Goal: Transaction & Acquisition: Purchase product/service

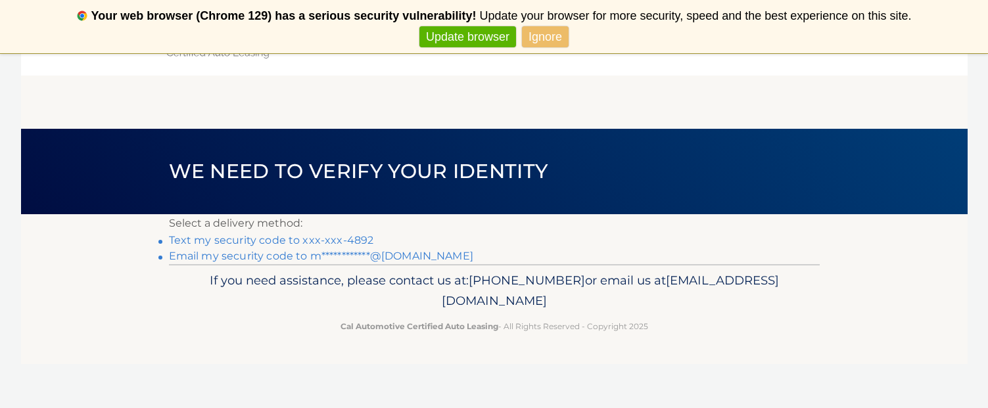
click at [277, 238] on link "Text my security code to xxx-xxx-4892" at bounding box center [271, 240] width 205 height 12
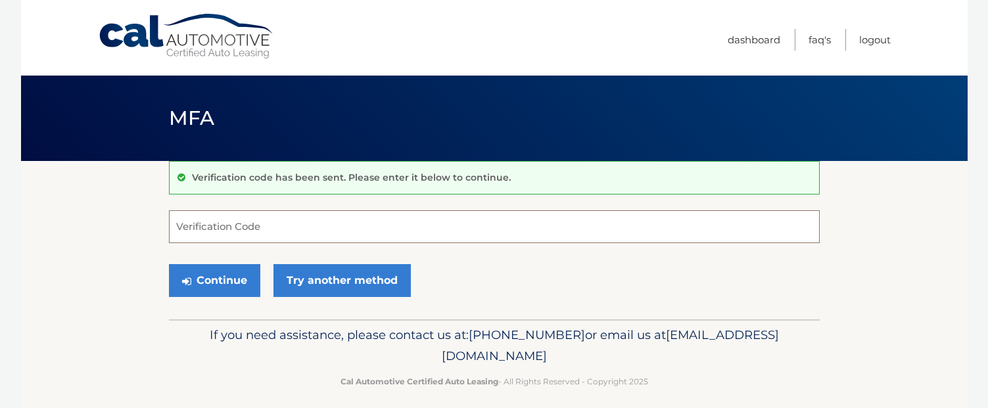
click at [430, 223] on input "Verification Code" at bounding box center [494, 226] width 651 height 33
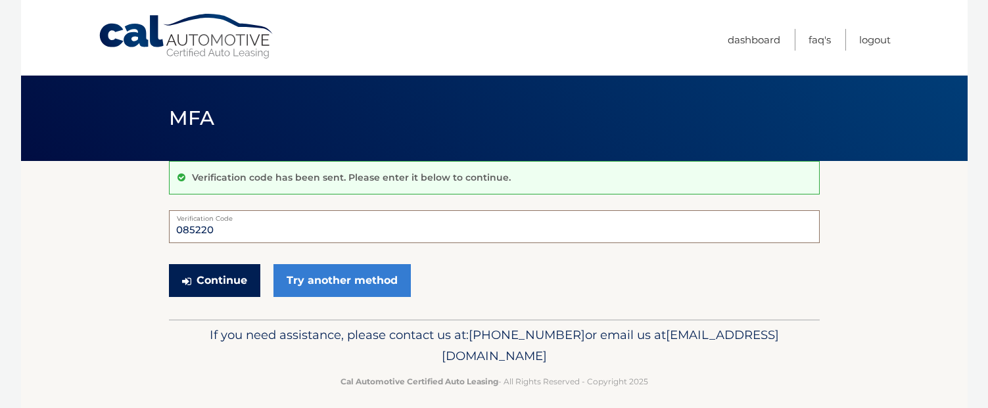
type input "085220"
click at [232, 277] on button "Continue" at bounding box center [214, 280] width 91 height 33
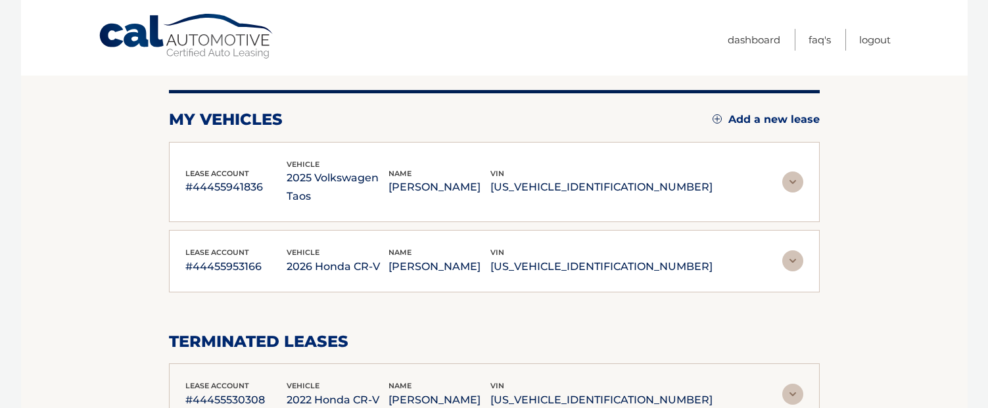
scroll to position [132, 0]
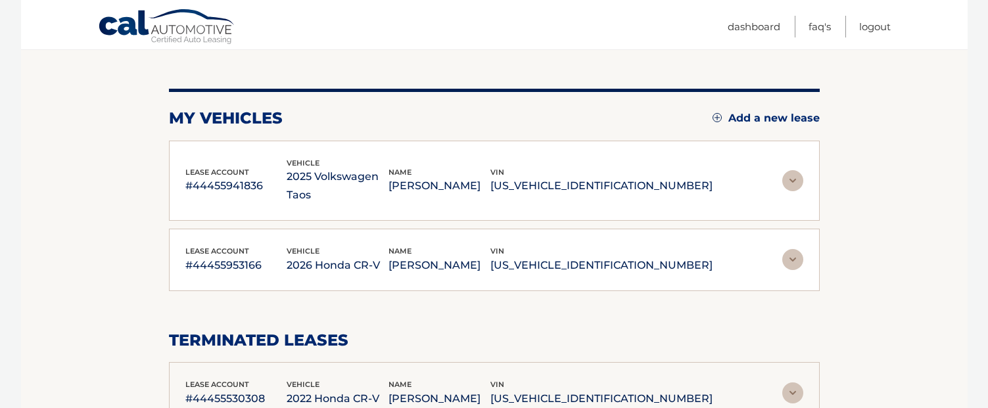
click at [793, 249] on img at bounding box center [792, 259] width 21 height 21
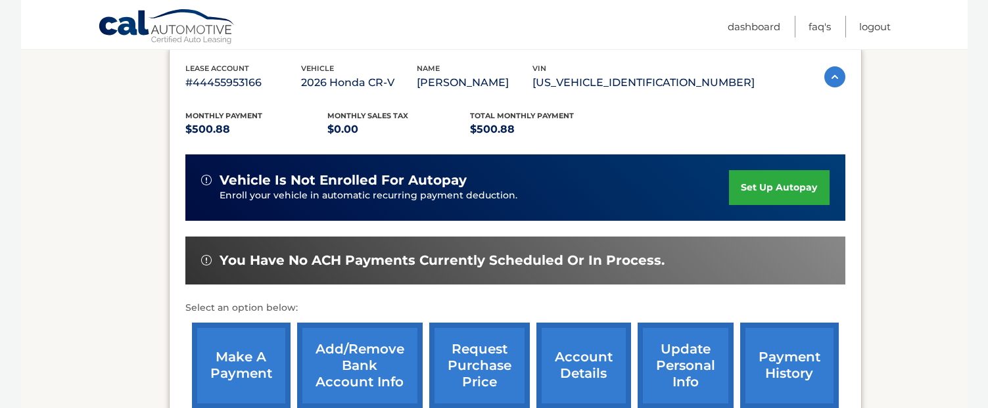
scroll to position [395, 0]
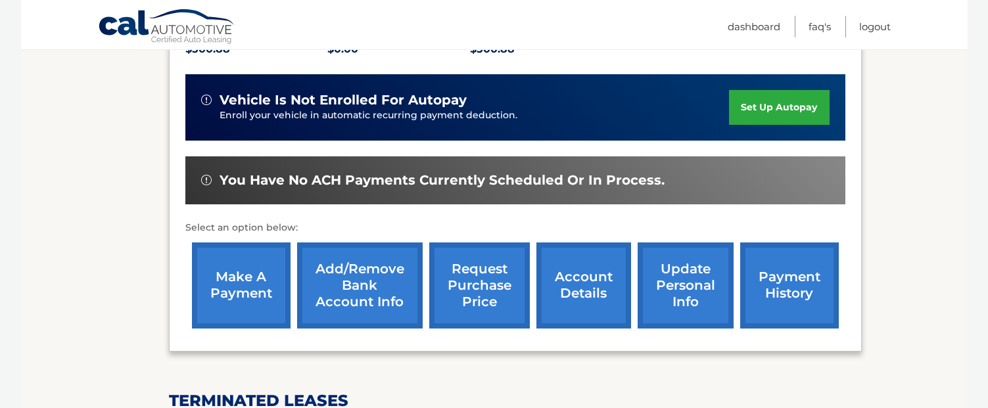
click at [223, 275] on link "make a payment" at bounding box center [241, 286] width 99 height 86
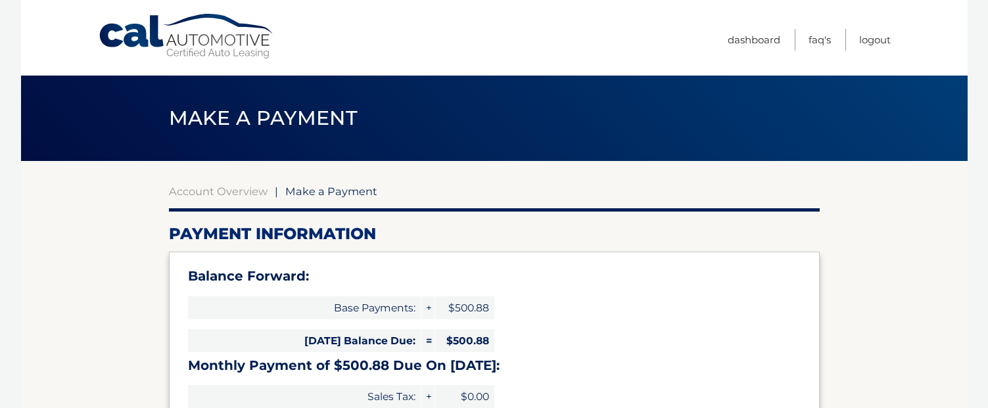
select select "YTM1ZWRiZjctYzNkZS00ZWIwLTk4NmQtZjEyMjMwZGE5MjMy"
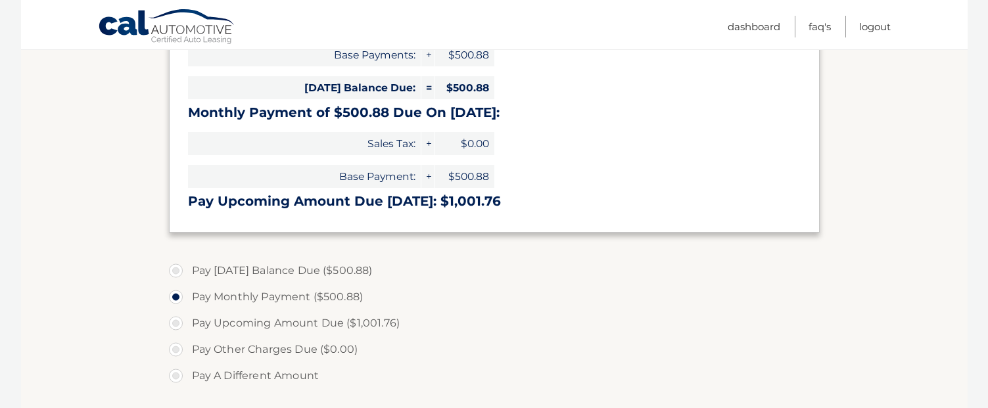
scroll to position [329, 0]
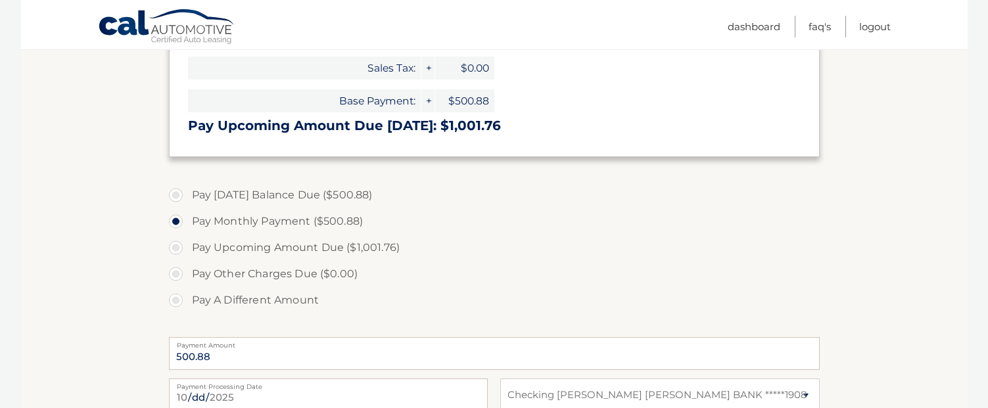
click at [314, 197] on label "Pay Today's Balance Due ($500.88)" at bounding box center [494, 195] width 651 height 26
click at [187, 197] on input "Pay Today's Balance Due ($500.88)" at bounding box center [180, 192] width 13 height 21
radio input "true"
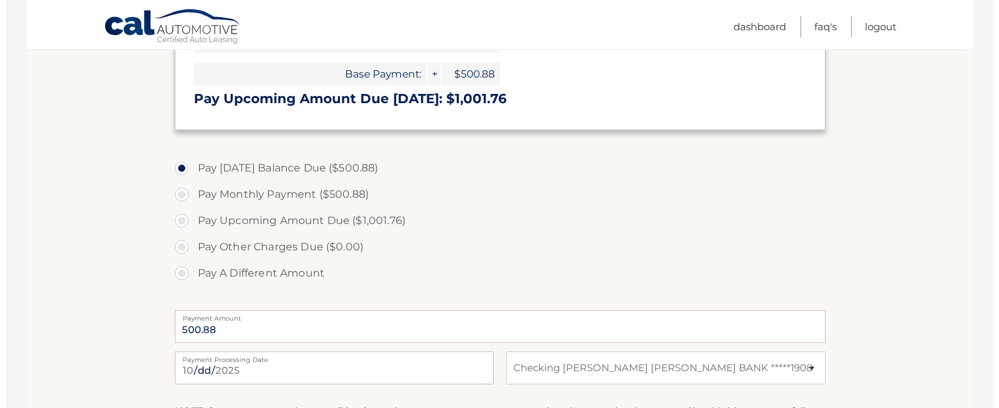
scroll to position [521, 0]
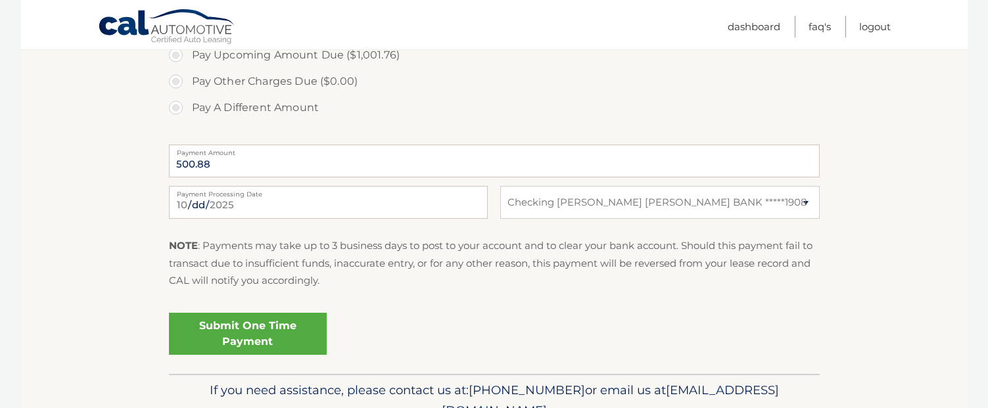
click at [304, 327] on link "Submit One Time Payment" at bounding box center [248, 334] width 158 height 42
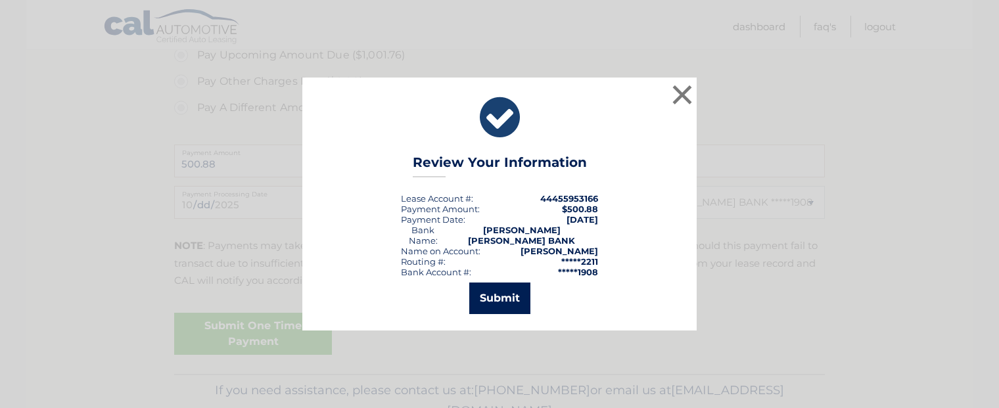
click at [512, 287] on button "Submit" at bounding box center [499, 299] width 61 height 32
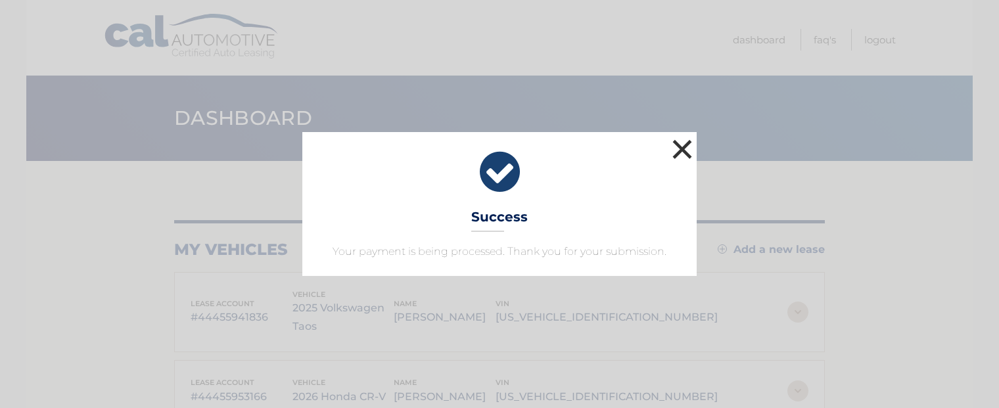
click at [678, 142] on button "×" at bounding box center [682, 149] width 26 height 26
